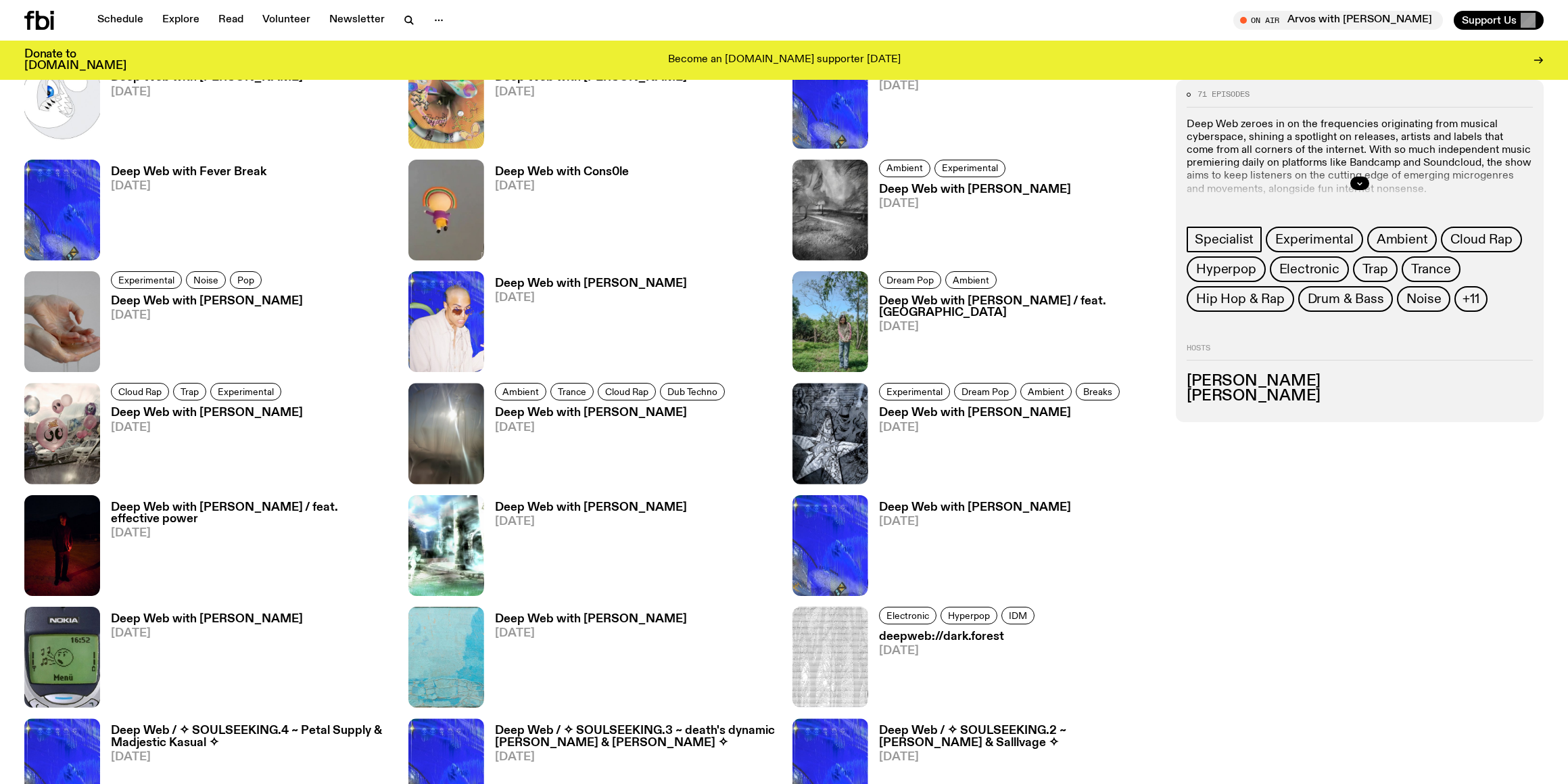
scroll to position [1169, 0]
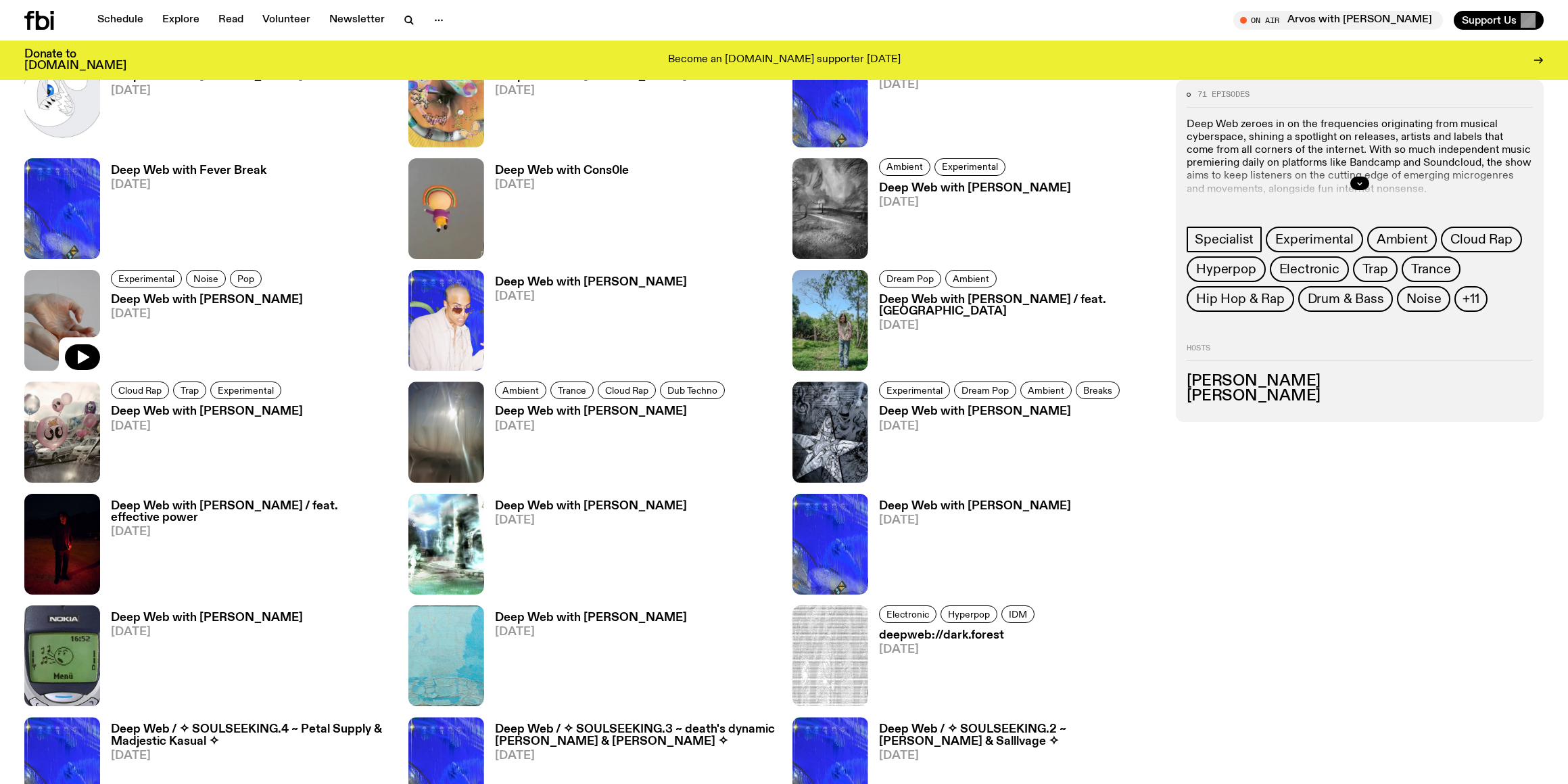
click at [51, 326] on img at bounding box center [62, 320] width 76 height 101
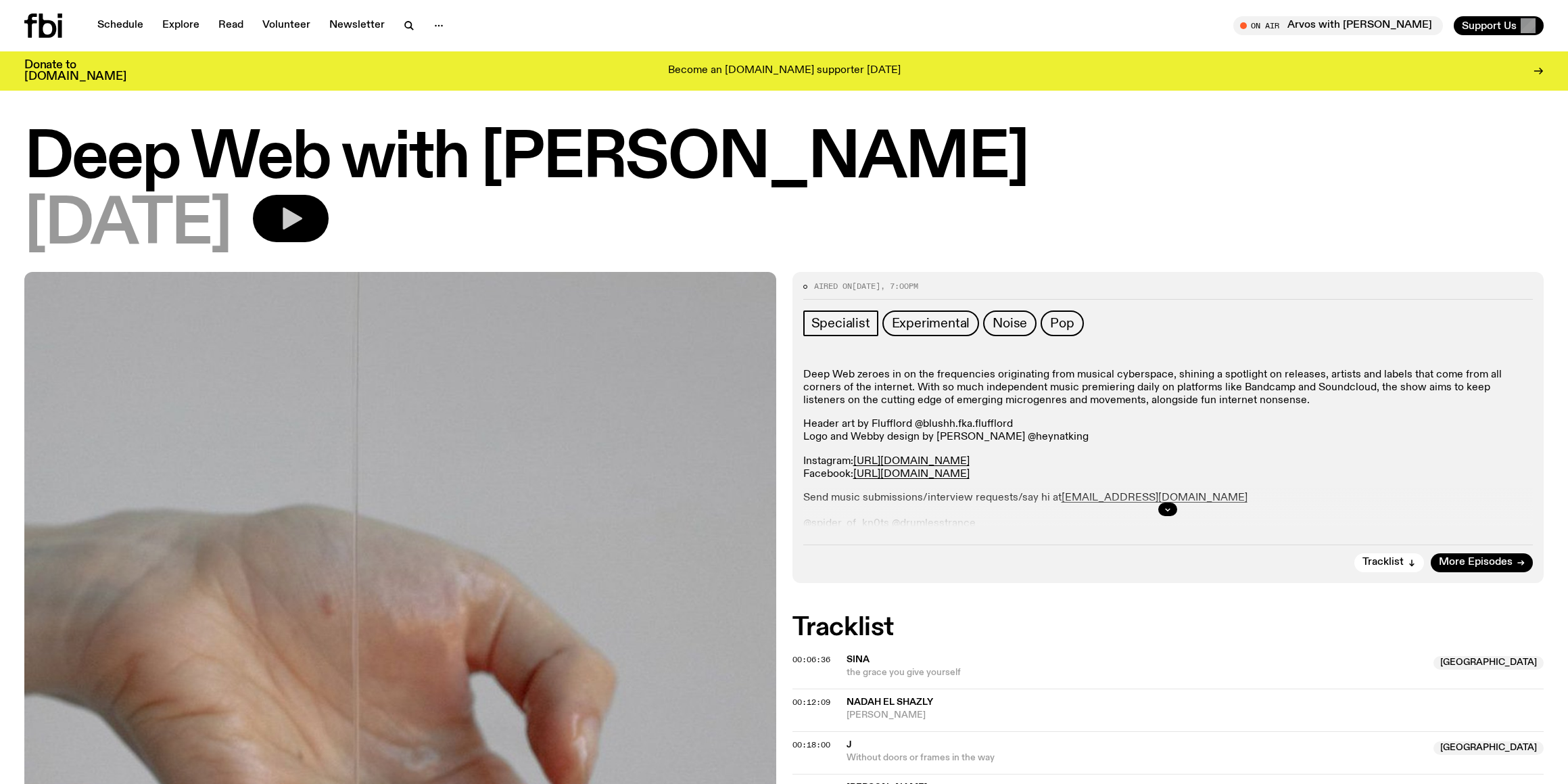
click at [302, 218] on icon "button" at bounding box center [292, 218] width 20 height 22
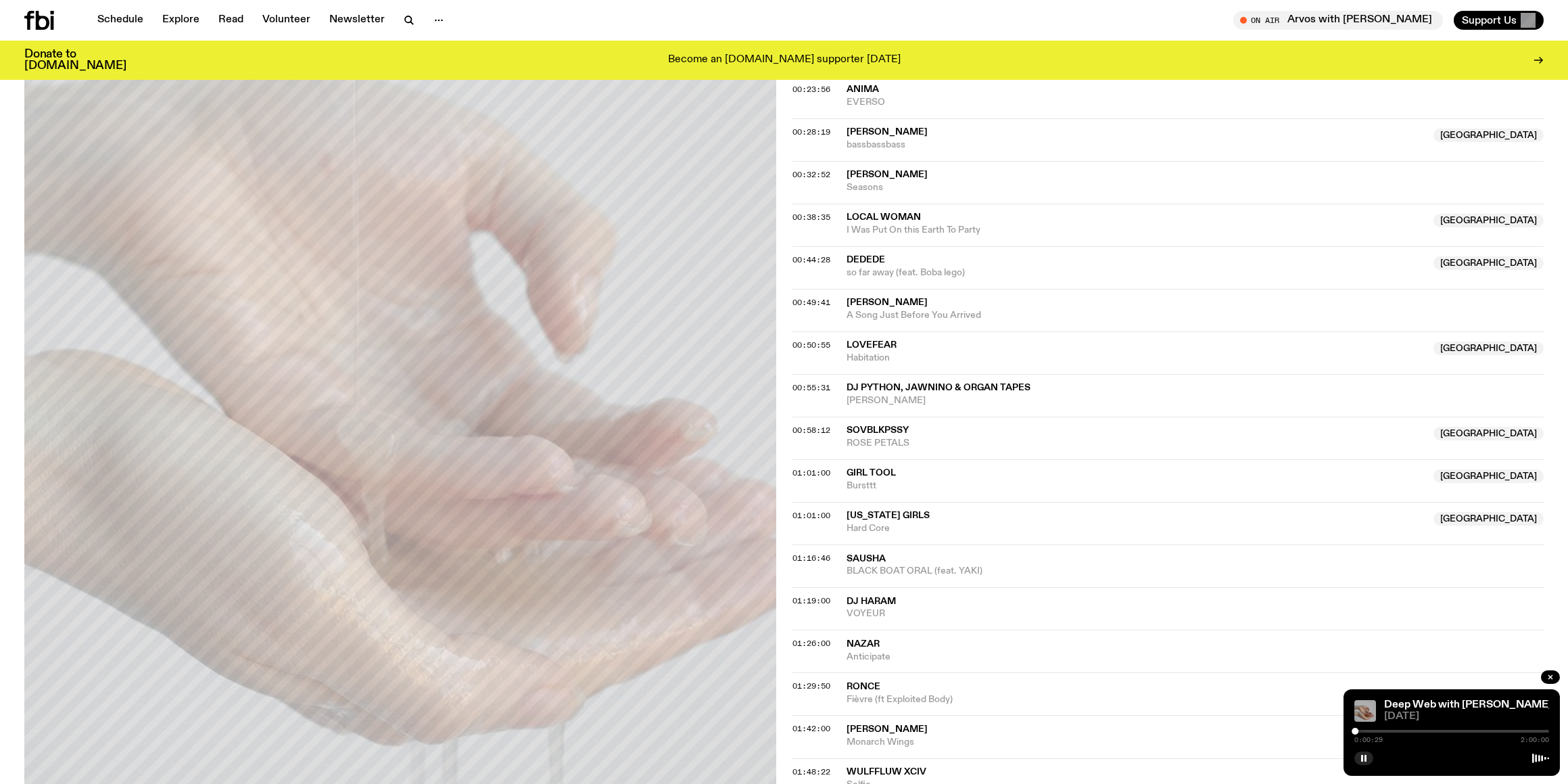
scroll to position [729, 0]
click at [34, 13] on icon at bounding box center [38, 20] width 30 height 19
